Goal: Check status: Check status

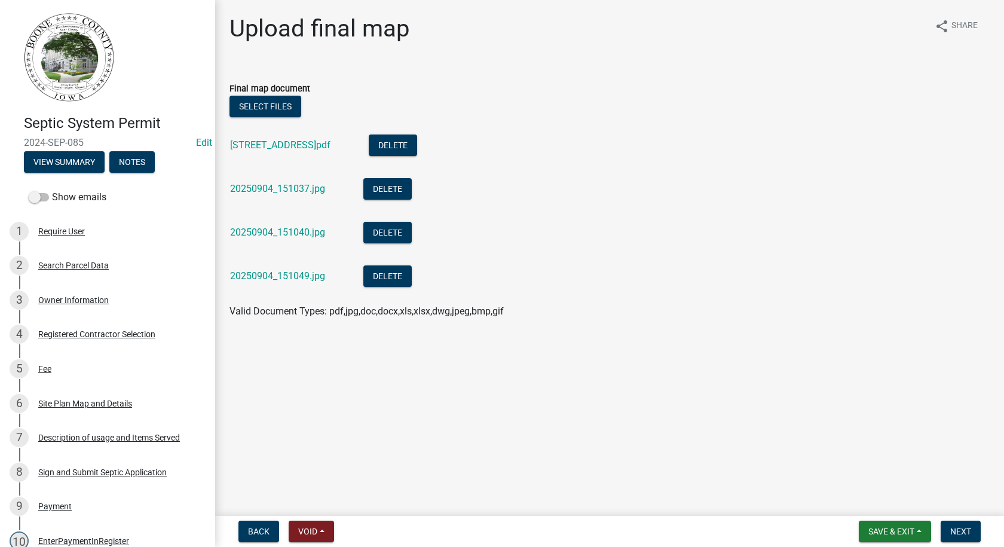
scroll to position [478, 0]
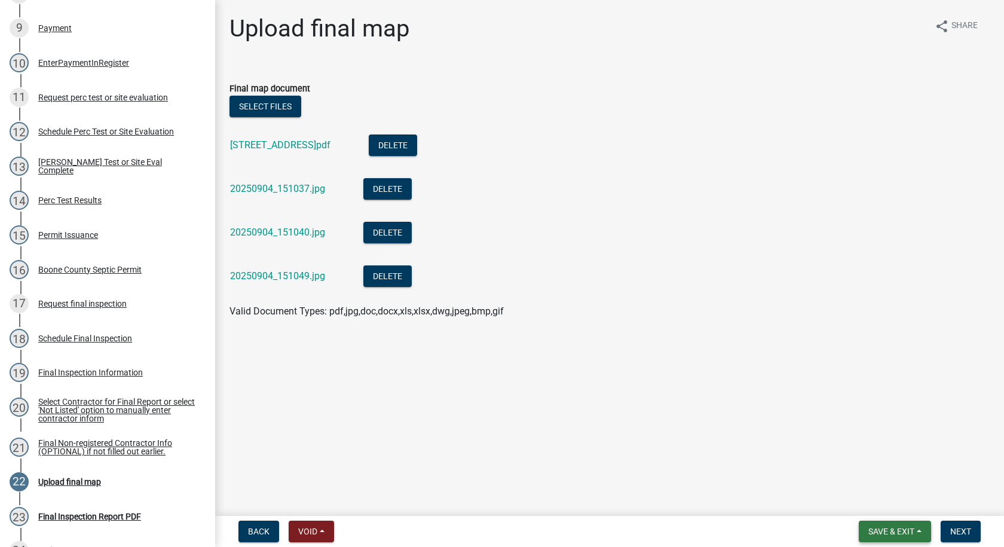
click at [878, 529] on span "Save & Exit" at bounding box center [891, 531] width 46 height 10
click at [859, 467] on button "Save" at bounding box center [883, 471] width 96 height 29
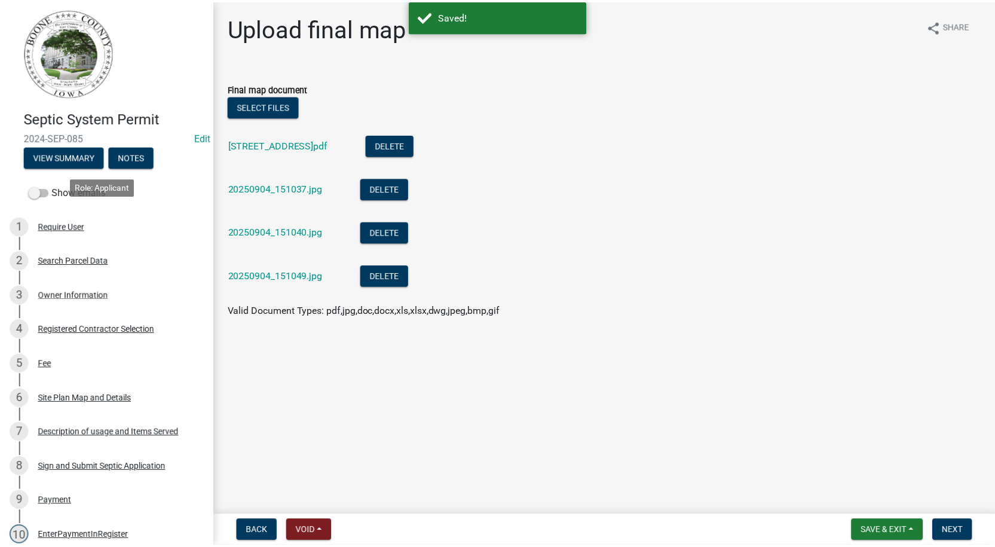
scroll to position [0, 0]
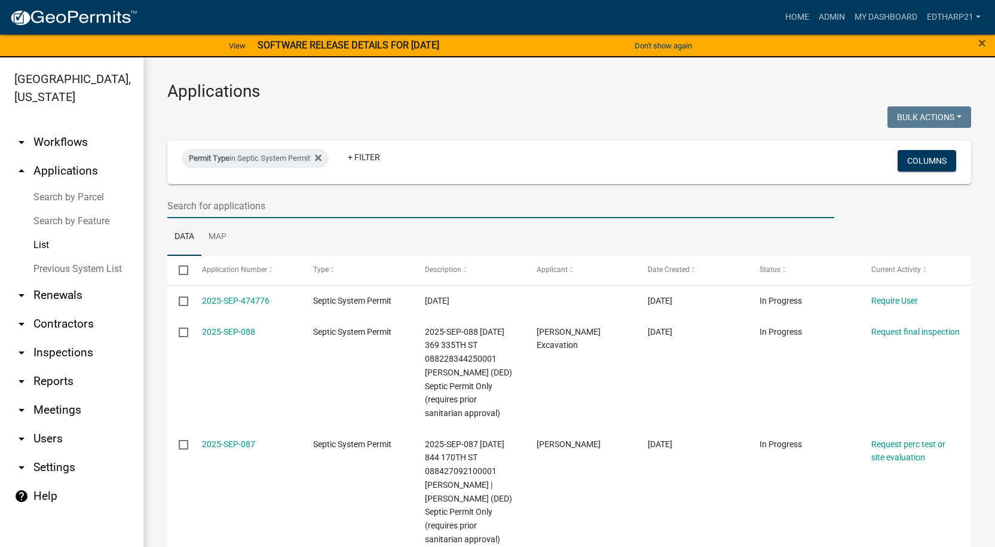
click at [192, 208] on input "text" at bounding box center [500, 206] width 667 height 24
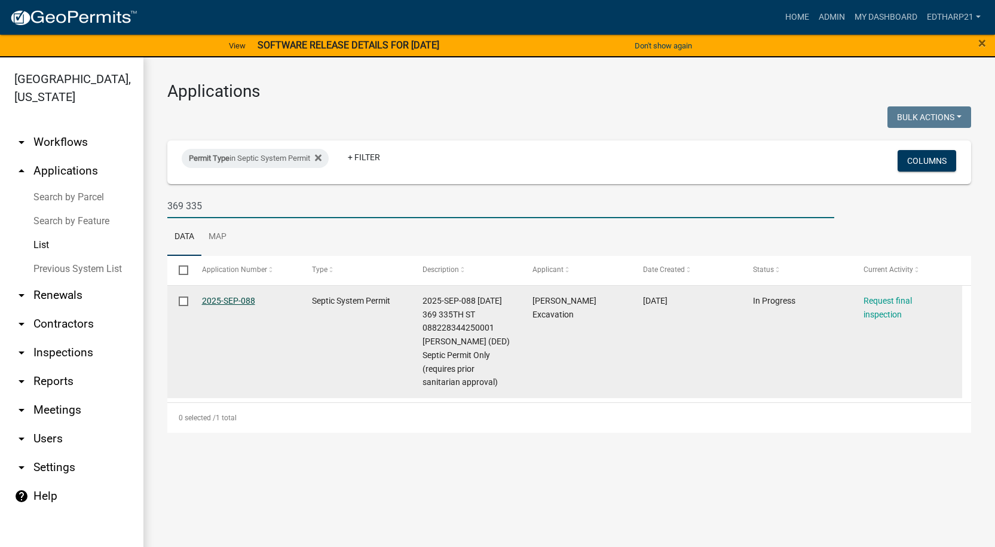
type input "369 335"
click at [238, 299] on link "2025-SEP-088" at bounding box center [228, 301] width 53 height 10
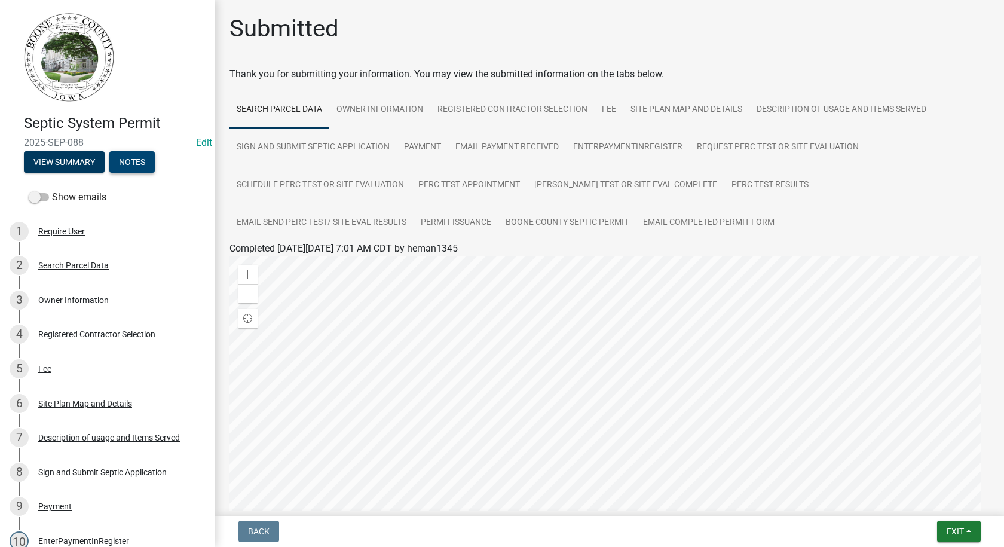
click at [127, 166] on button "Notes" at bounding box center [131, 162] width 45 height 22
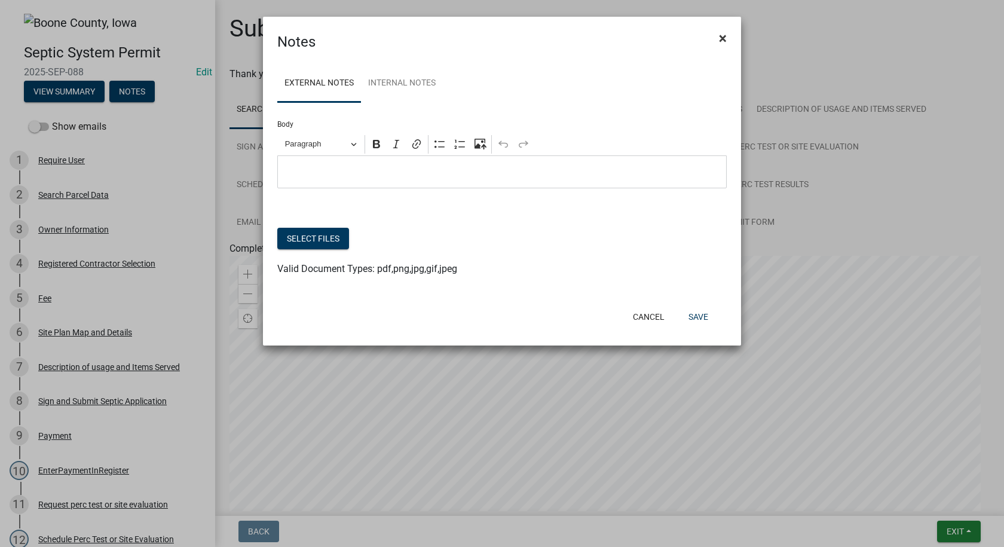
click at [720, 36] on span "×" at bounding box center [723, 38] width 8 height 17
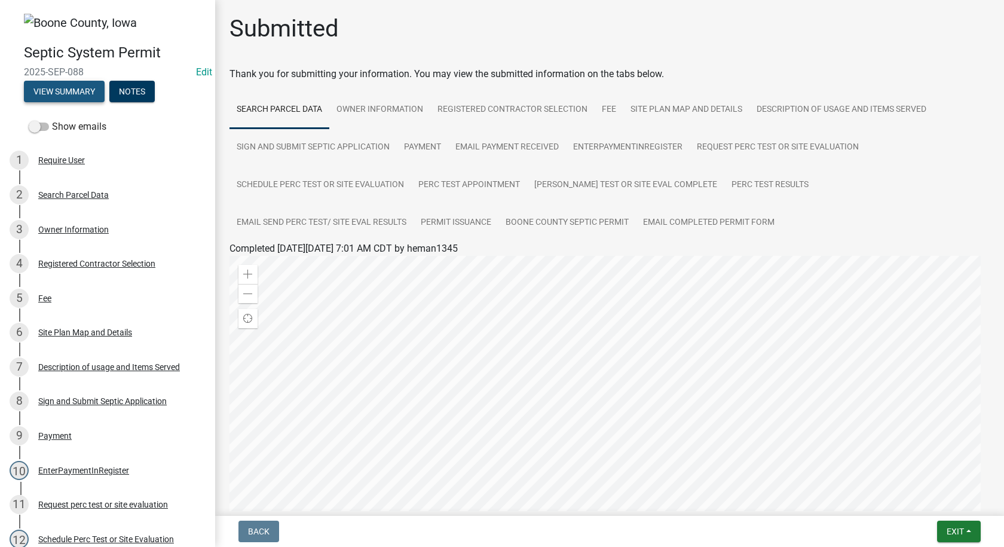
click at [73, 93] on button "View Summary" at bounding box center [64, 92] width 81 height 22
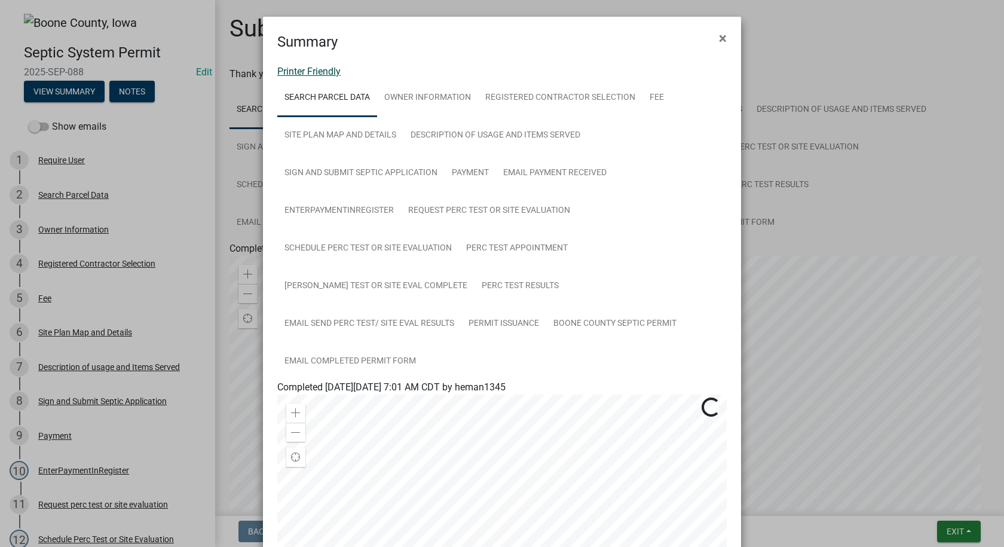
click at [322, 71] on link "Printer Friendly" at bounding box center [308, 71] width 63 height 11
click at [719, 38] on span "×" at bounding box center [723, 38] width 8 height 17
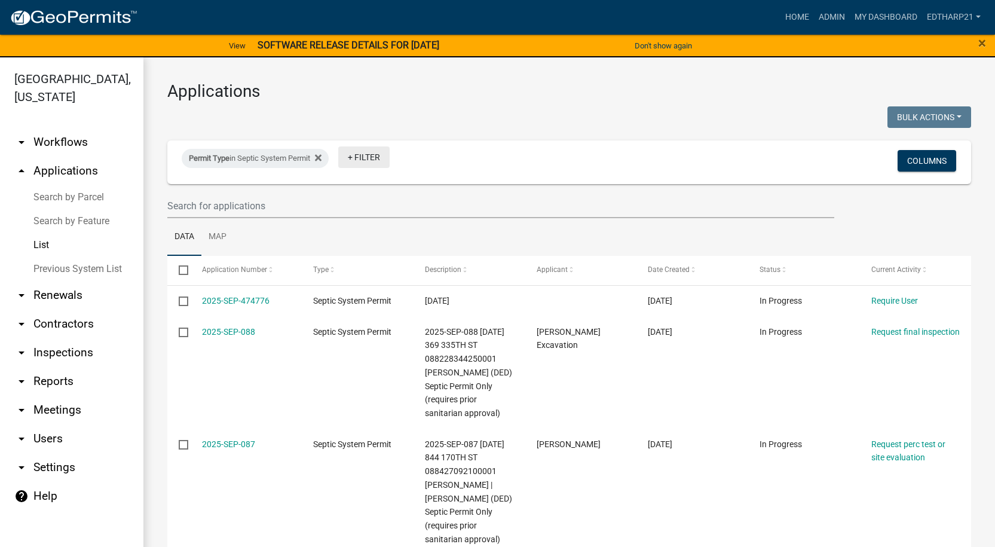
click at [363, 157] on link "+ Filter" at bounding box center [363, 157] width 51 height 22
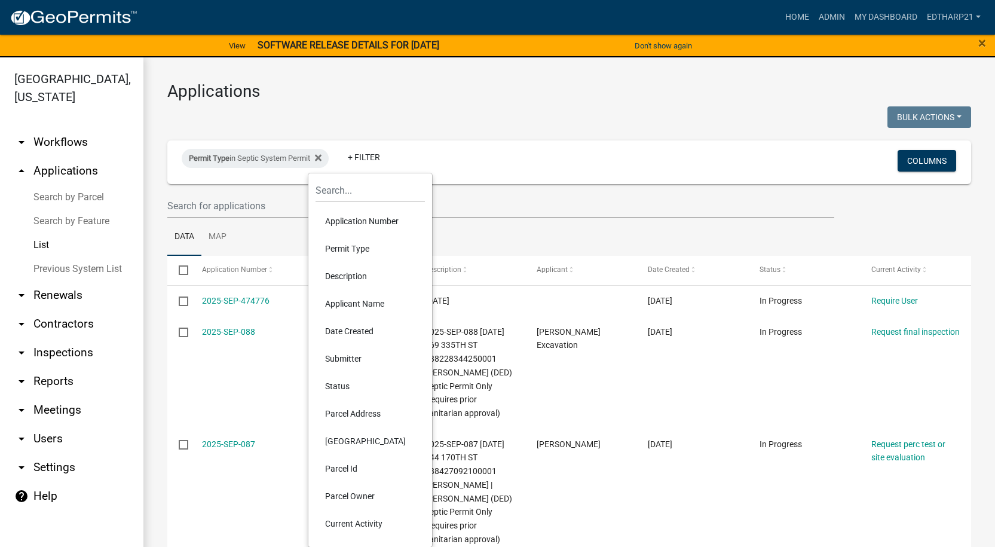
click at [342, 247] on li "Permit Type" at bounding box center [369, 248] width 109 height 27
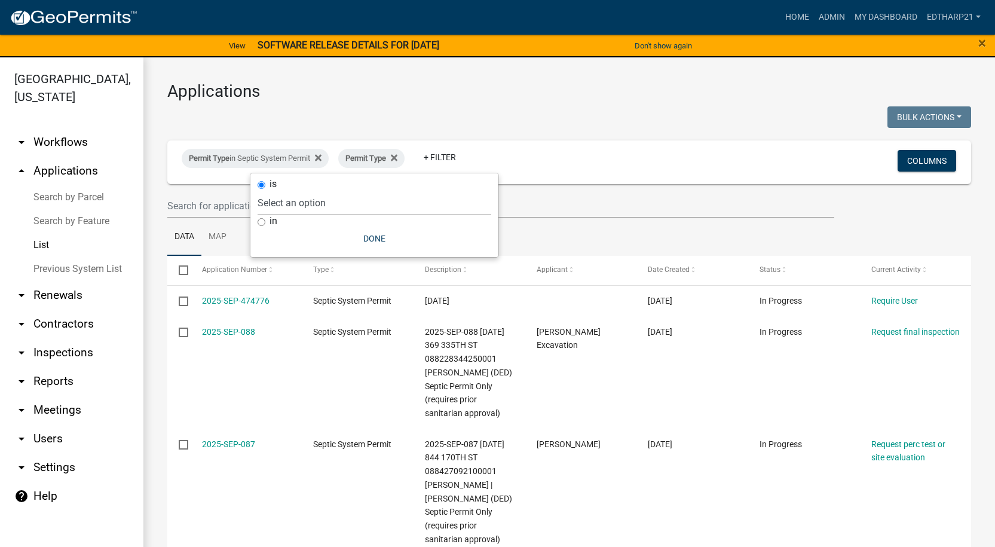
click at [261, 222] on input "in" at bounding box center [262, 222] width 8 height 8
radio input "true"
select select
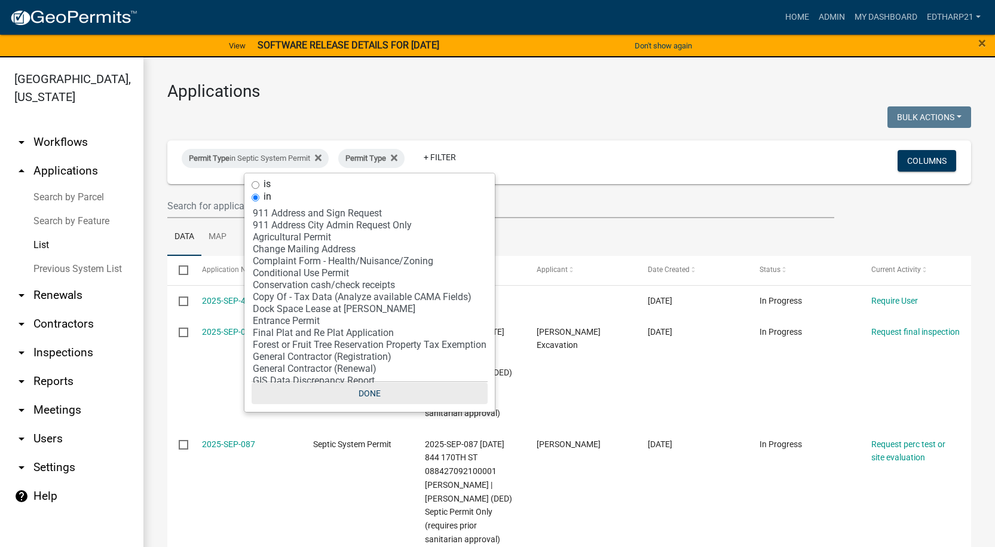
click at [378, 393] on button "Done" at bounding box center [370, 393] width 236 height 22
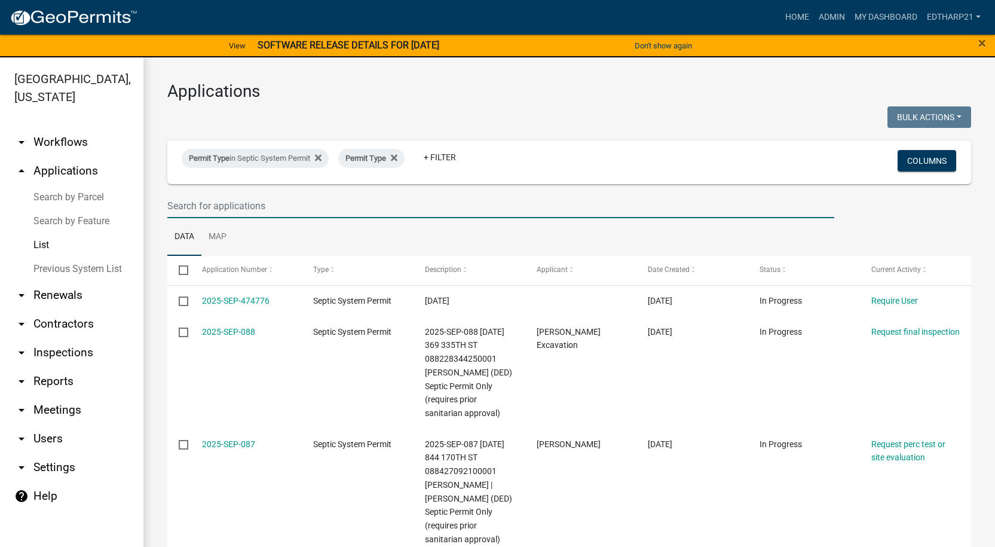
click at [183, 202] on input "text" at bounding box center [500, 206] width 667 height 24
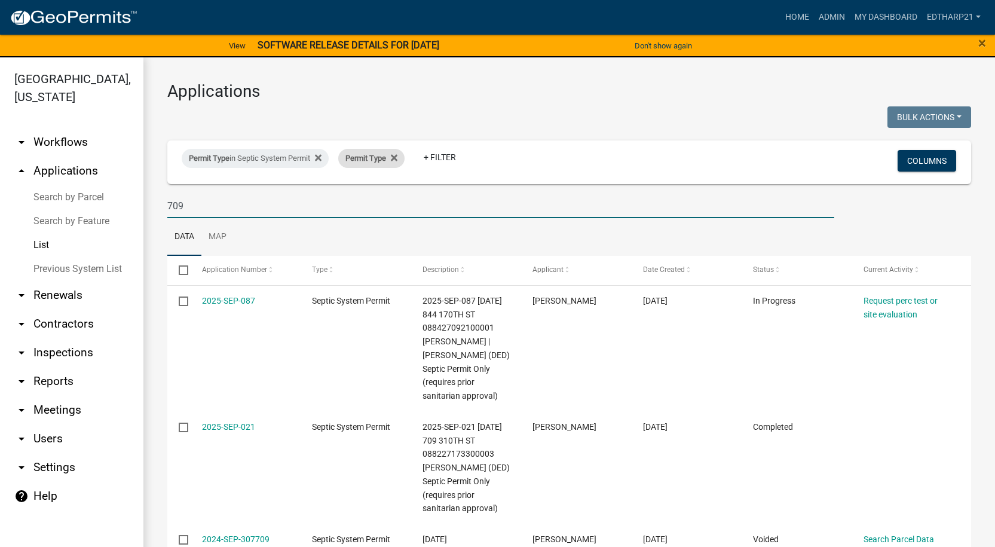
type input "709"
click at [367, 158] on span "Permit Type" at bounding box center [365, 158] width 41 height 9
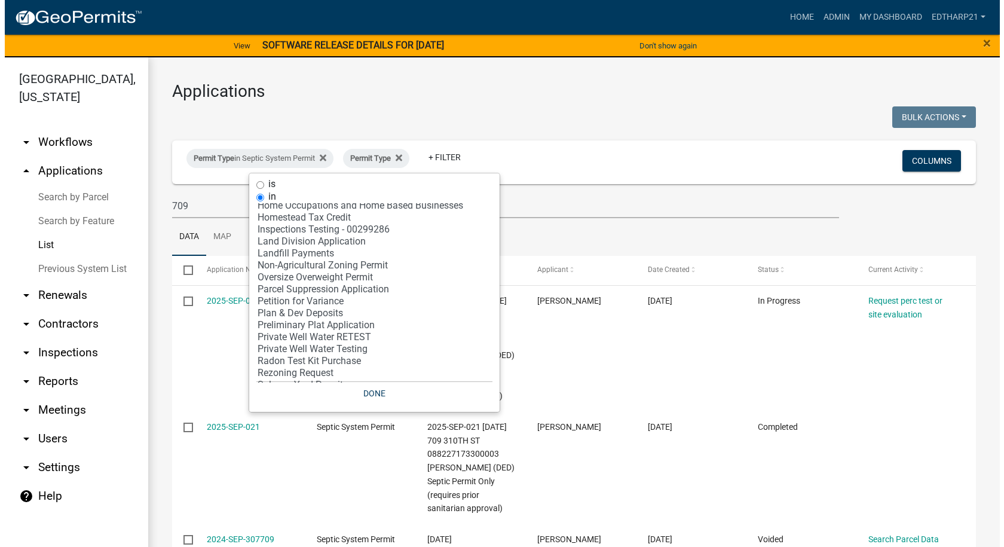
scroll to position [239, 0]
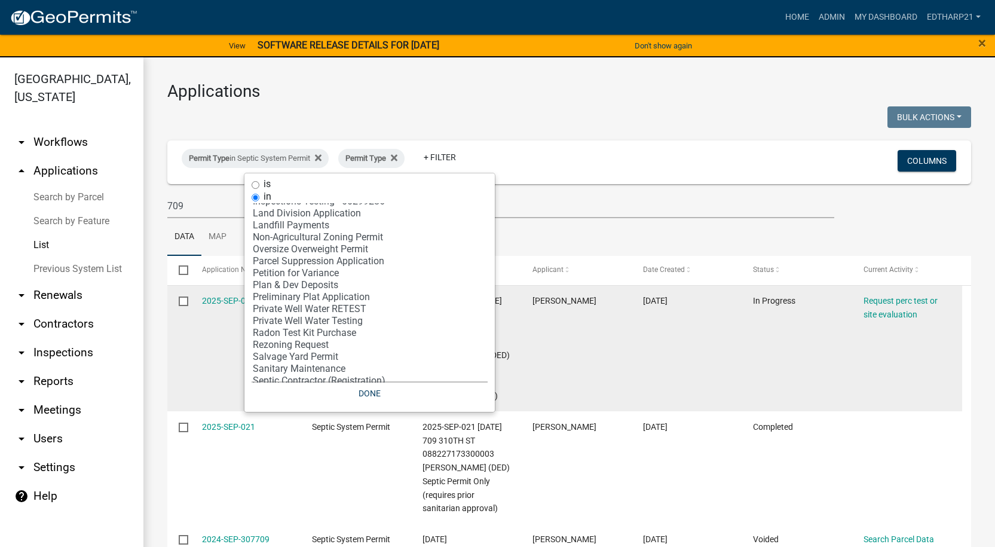
select select "30: '81c92f48-3f2d-4d93-9c6b-d1dd1ea8186b'"
click at [287, 321] on option "Private Well Water Testing" at bounding box center [370, 321] width 236 height 12
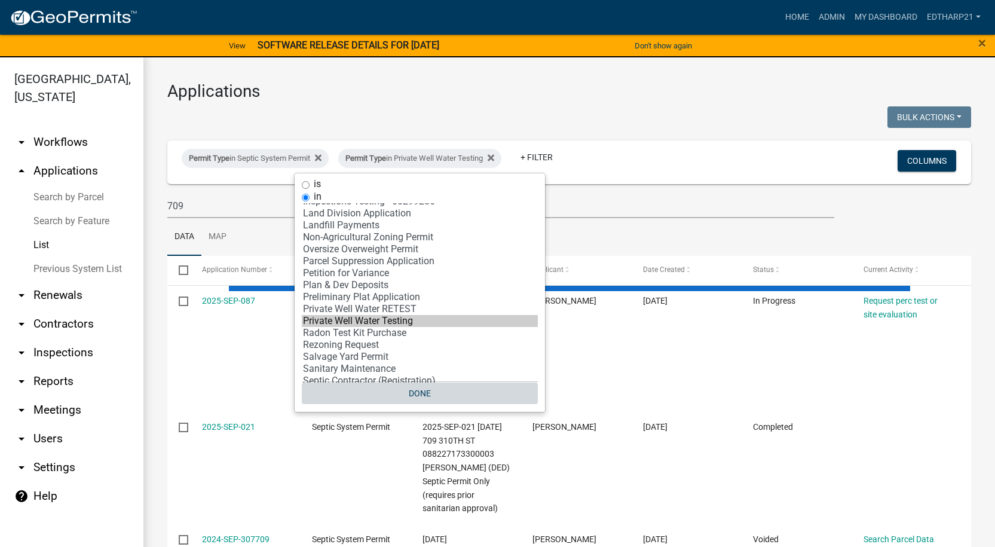
click at [428, 395] on button "Done" at bounding box center [420, 393] width 236 height 22
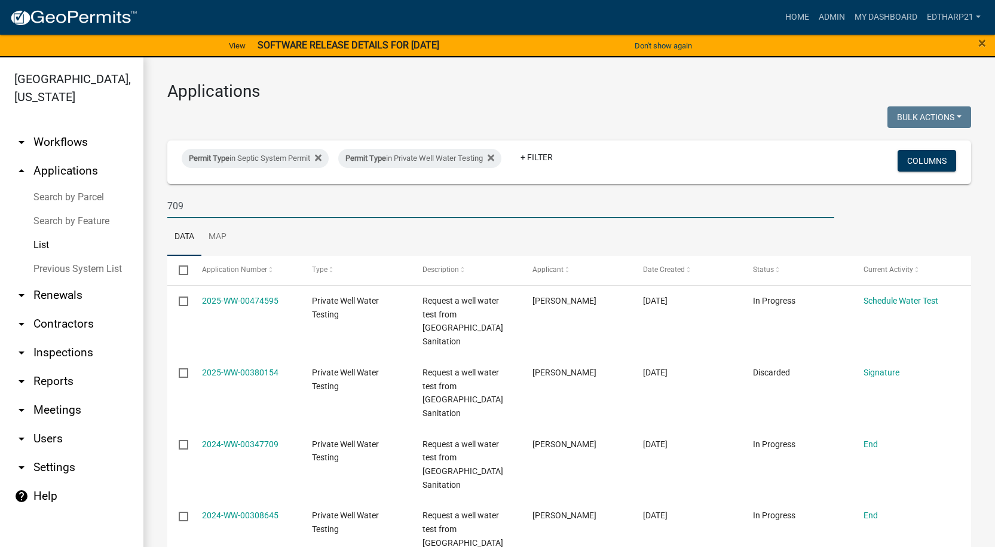
click at [183, 203] on input "709" at bounding box center [500, 206] width 667 height 24
type input "709 310th"
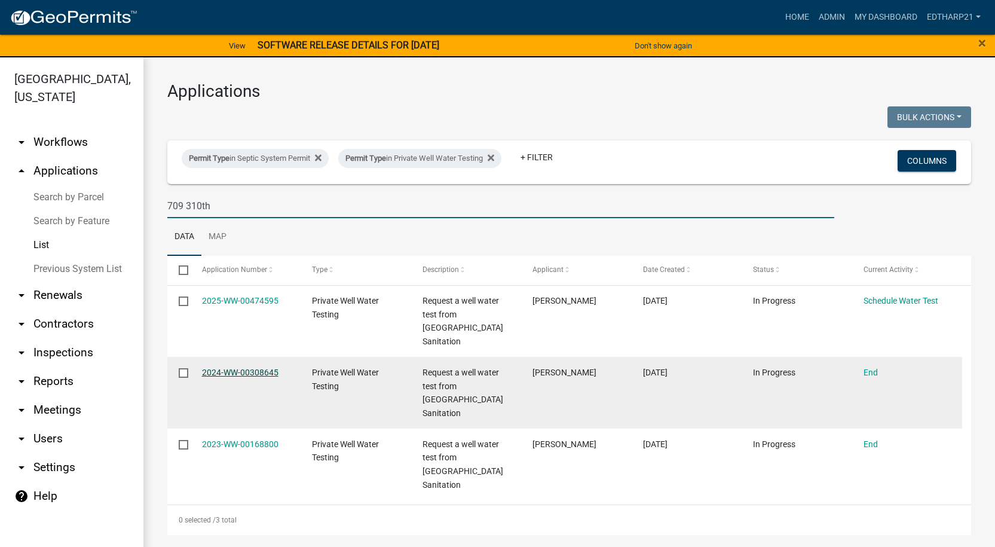
click at [250, 367] on link "2024-WW-00308645" at bounding box center [240, 372] width 76 height 10
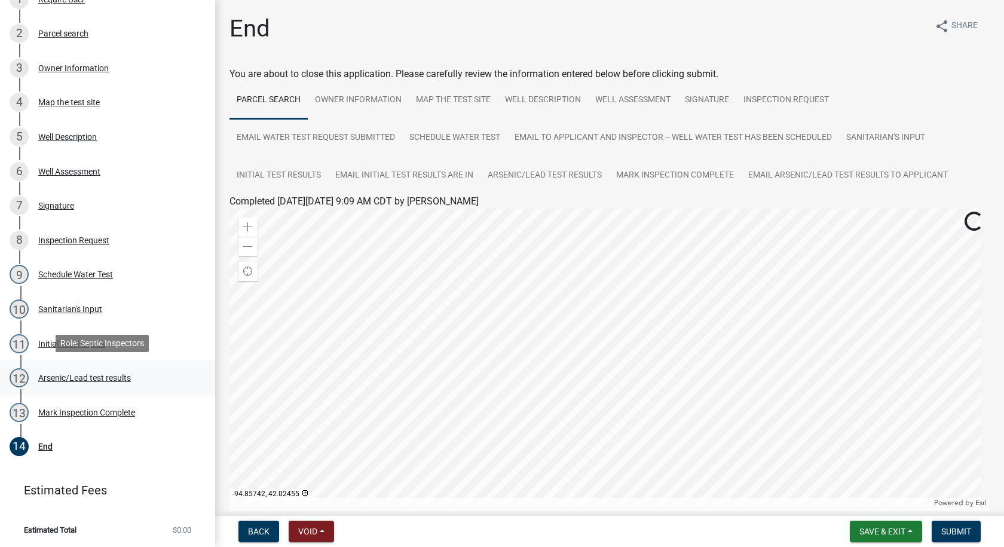
scroll to position [233, 0]
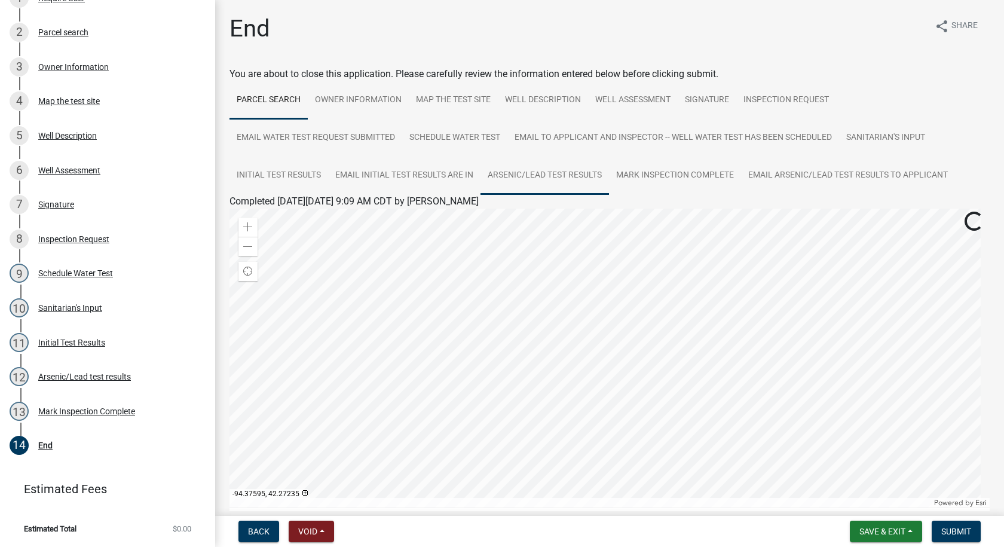
click at [565, 171] on link "Arsenic/Lead test results" at bounding box center [544, 176] width 128 height 38
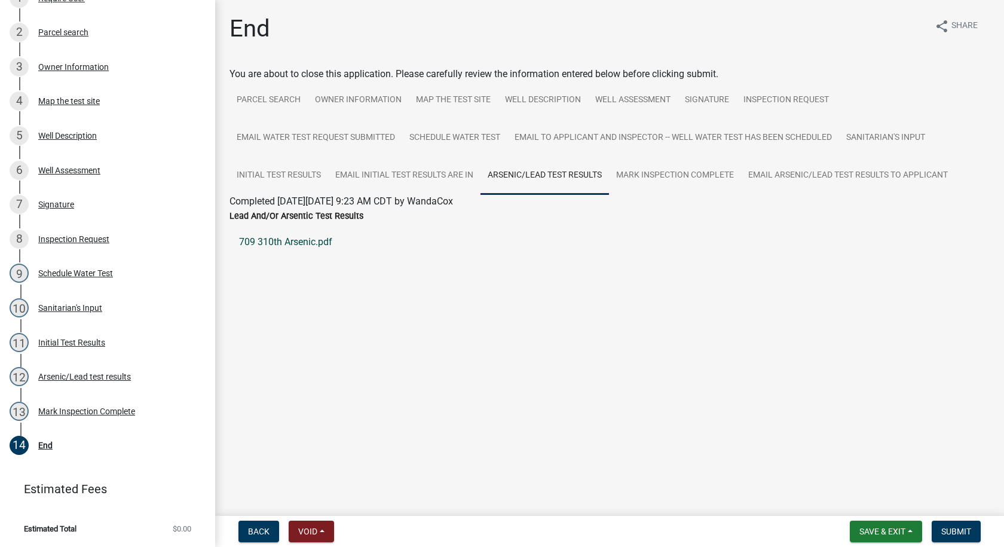
click at [315, 244] on link "709 310th Arsenic.pdf" at bounding box center [609, 242] width 760 height 29
click at [419, 173] on link "Email initial test results are in" at bounding box center [404, 176] width 152 height 38
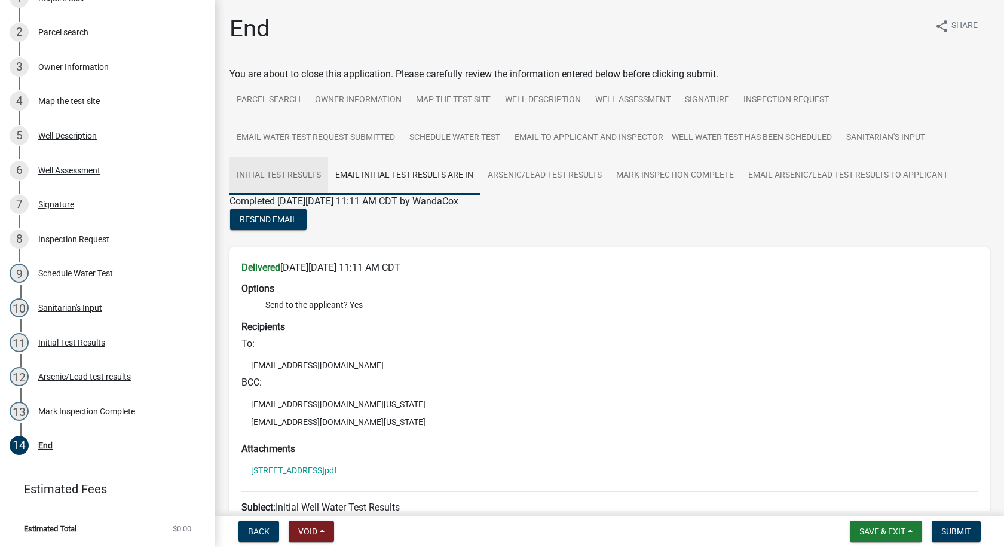
click at [309, 170] on link "Initial Test Results" at bounding box center [278, 176] width 99 height 38
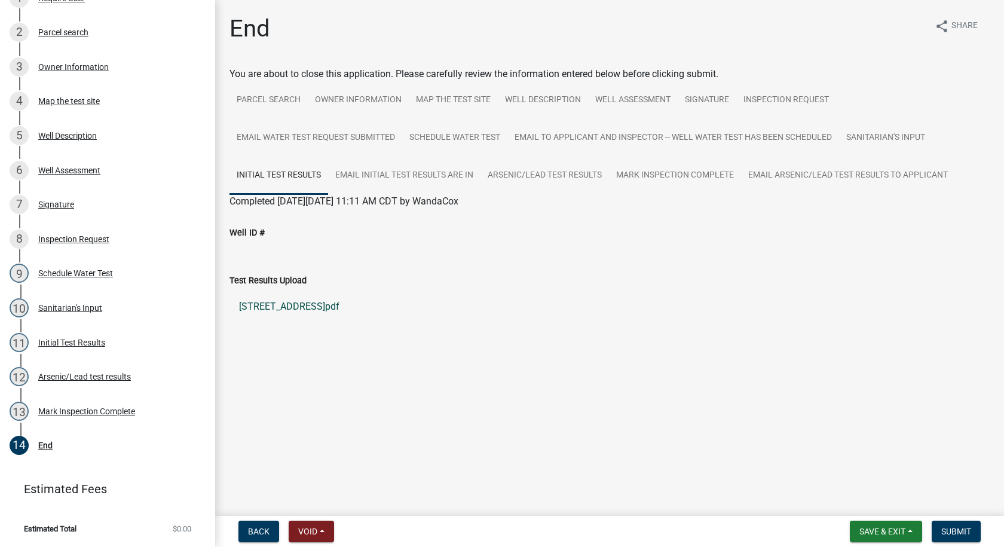
click at [253, 308] on link "[STREET_ADDRESS]pdf" at bounding box center [609, 306] width 760 height 29
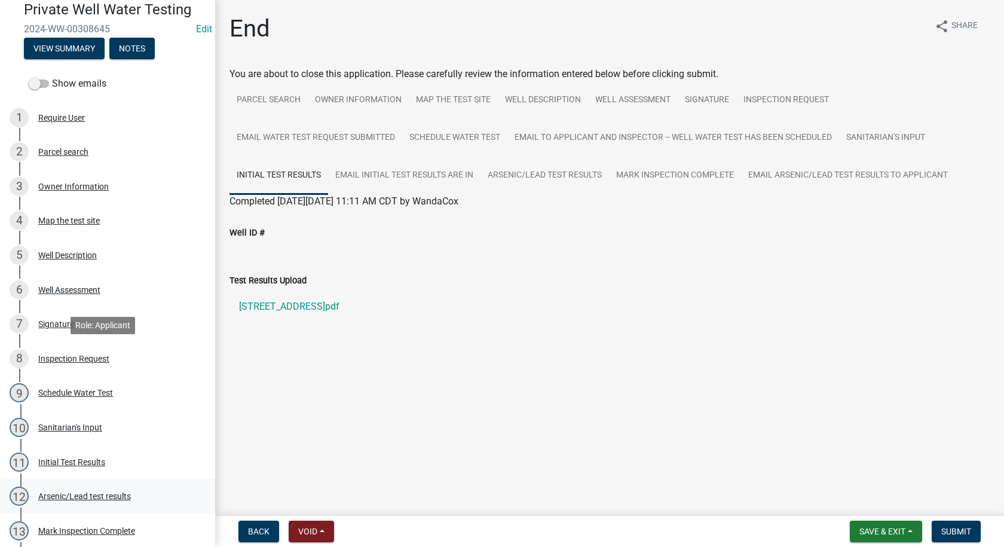
scroll to position [0, 0]
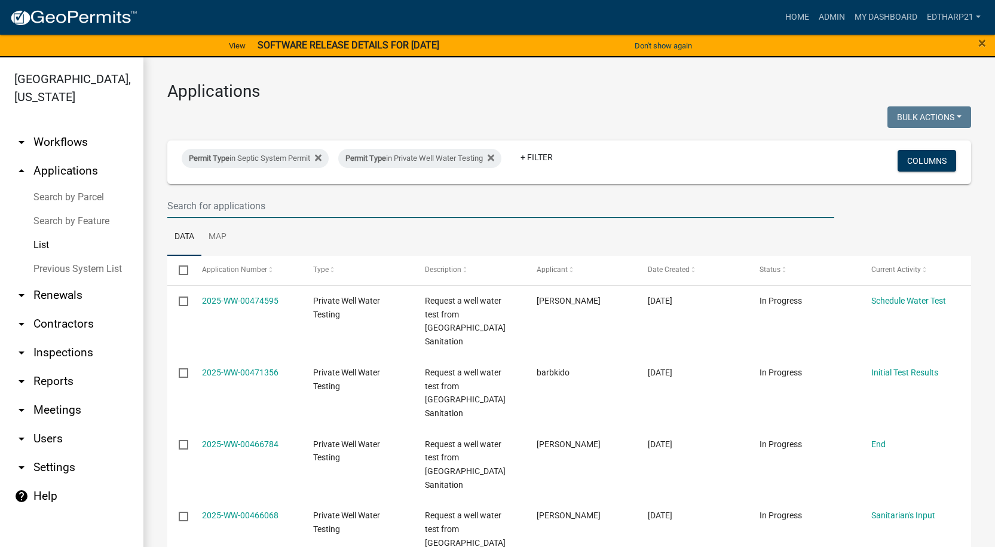
click at [198, 206] on input "text" at bounding box center [500, 206] width 667 height 24
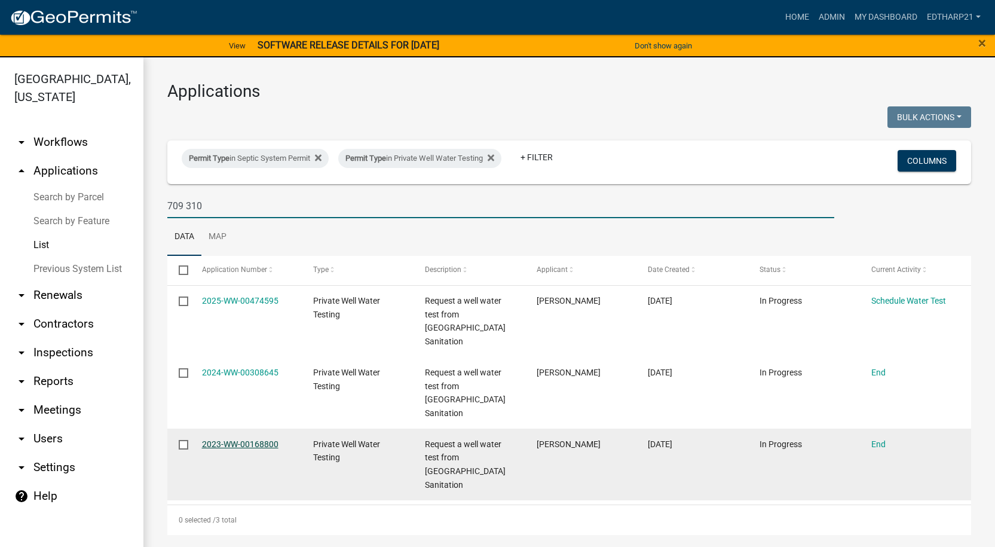
type input "709 310"
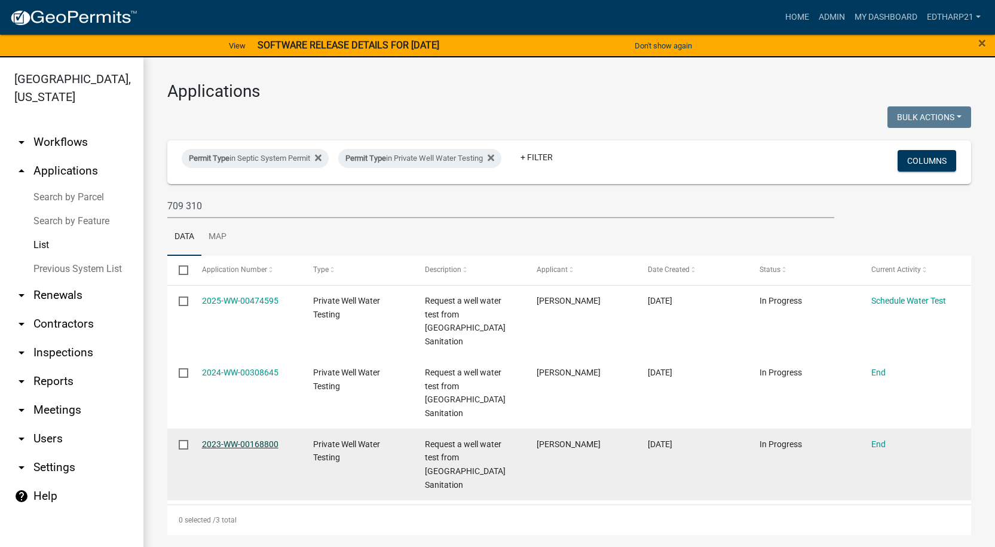
click at [238, 439] on link "2023-WW-00168800" at bounding box center [240, 444] width 76 height 10
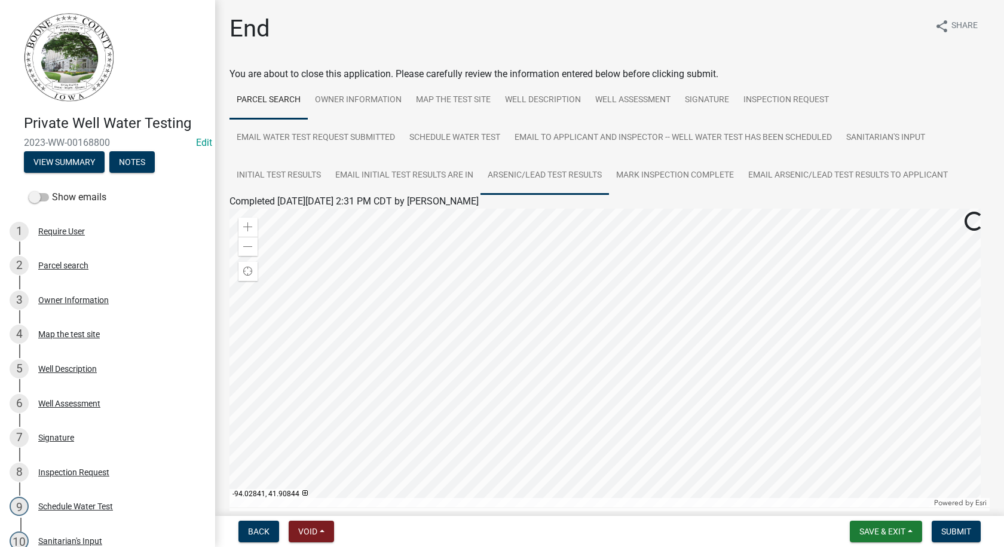
click at [568, 175] on link "Arsenic/Lead test results" at bounding box center [544, 176] width 128 height 38
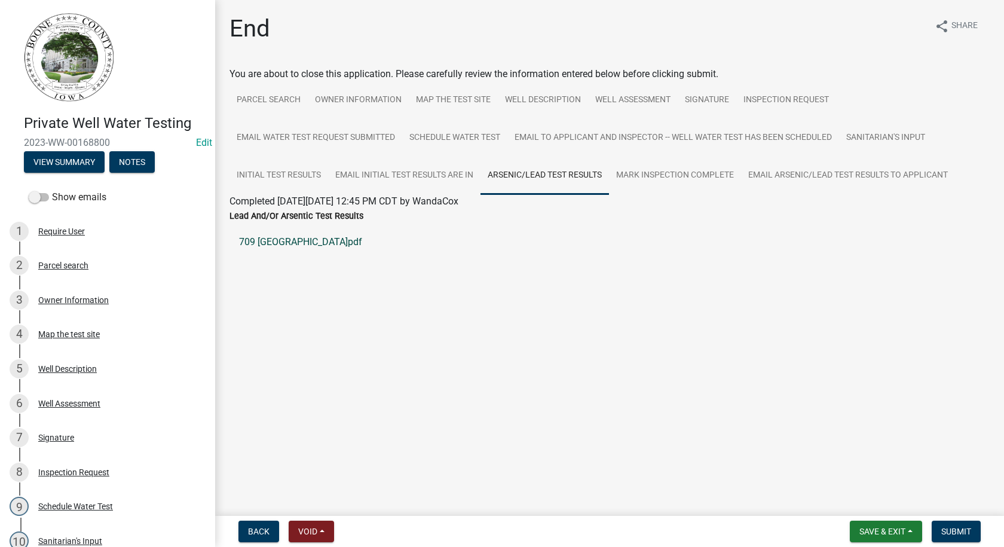
click at [313, 243] on link "709 [GEOGRAPHIC_DATA]pdf" at bounding box center [609, 242] width 760 height 29
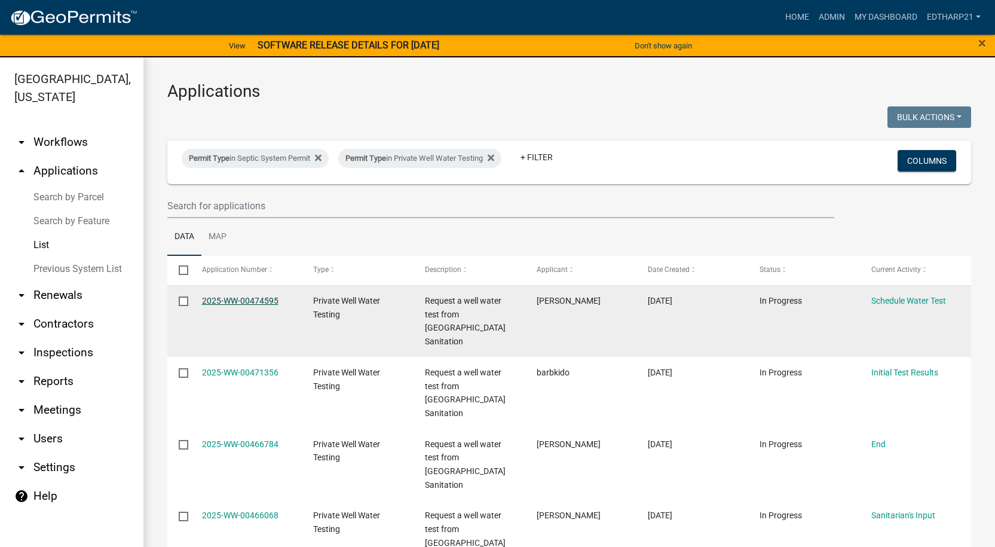
click at [259, 301] on link "2025-WW-00474595" at bounding box center [240, 301] width 76 height 10
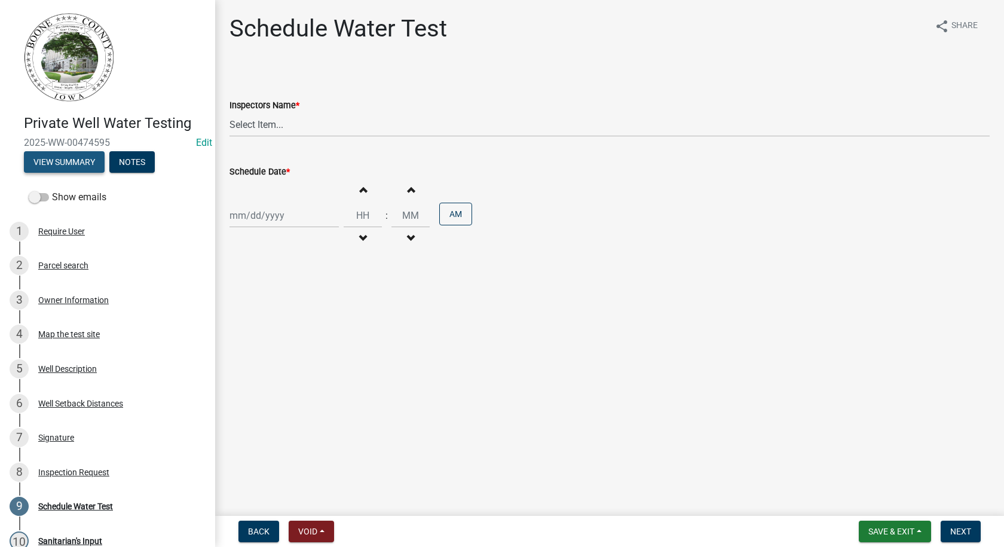
click at [79, 163] on button "View Summary" at bounding box center [64, 162] width 81 height 22
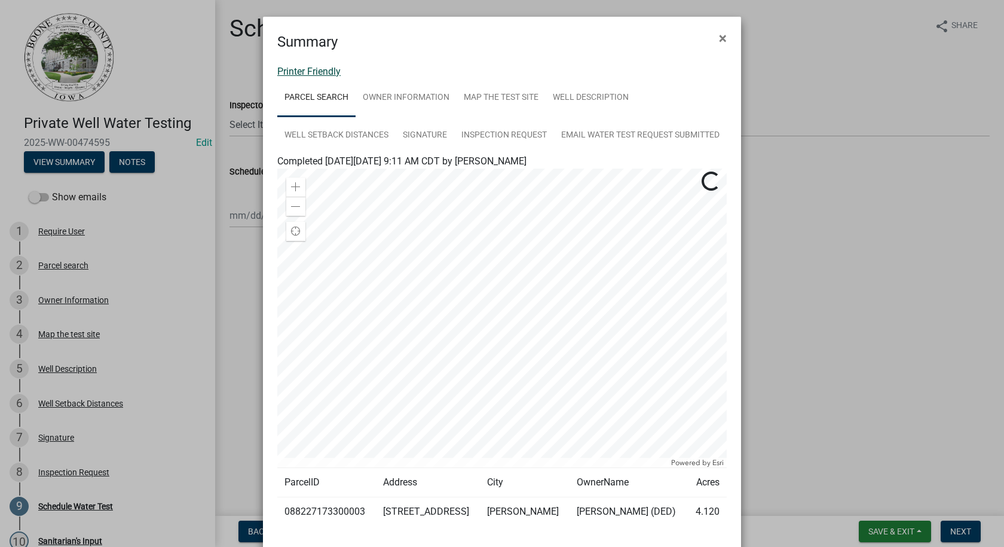
click at [326, 74] on link "Printer Friendly" at bounding box center [308, 71] width 63 height 11
click at [719, 37] on span "×" at bounding box center [723, 38] width 8 height 17
